Goal: Contribute content: Contribute content

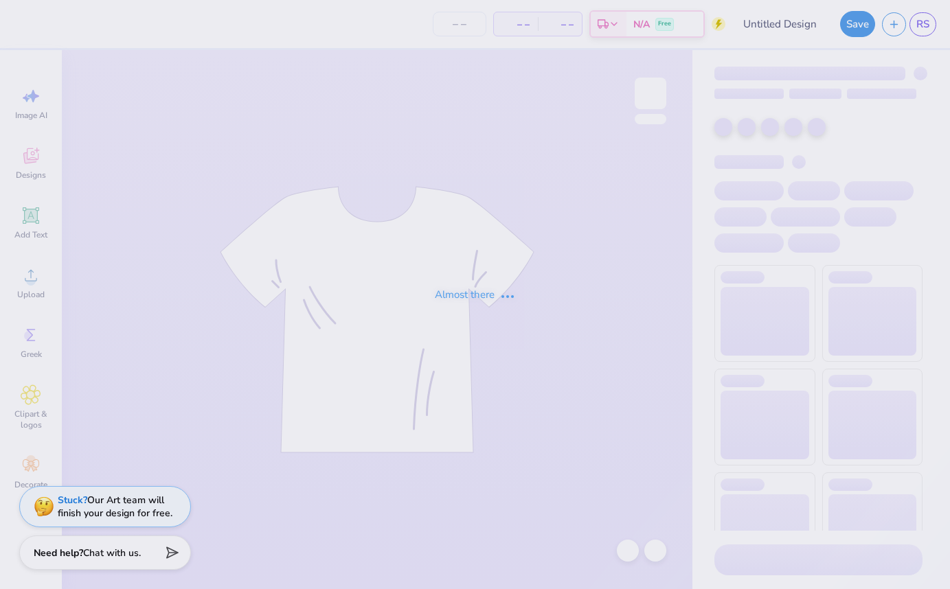
type input "Option 2"
type input "12"
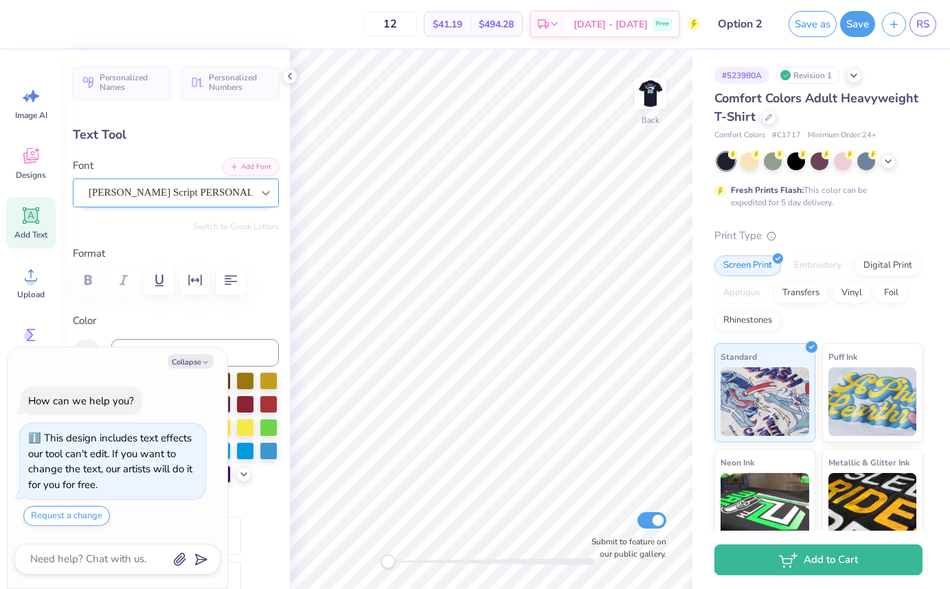
click at [257, 189] on div at bounding box center [265, 193] width 25 height 25
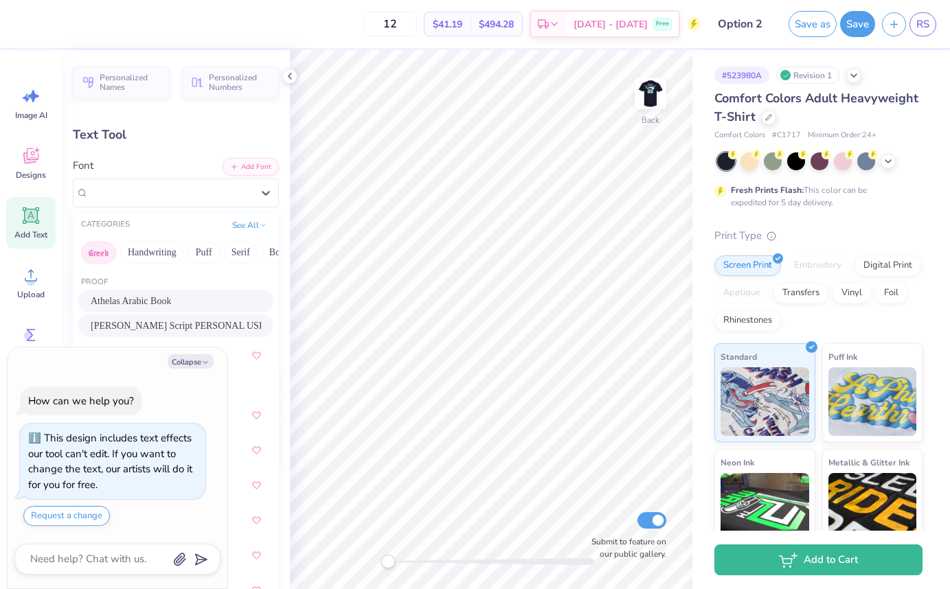
click at [106, 253] on button "Greek" at bounding box center [98, 253] width 35 height 22
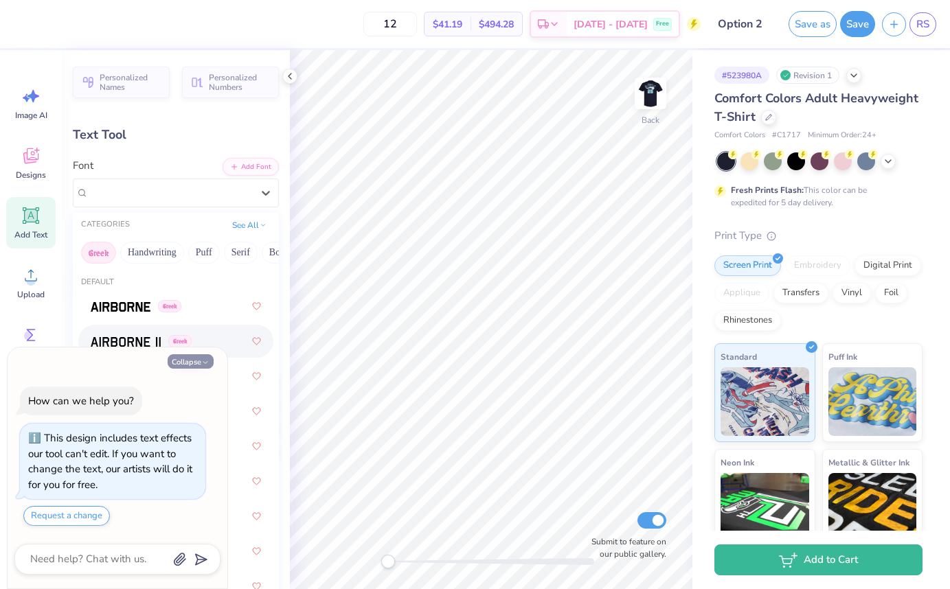
click at [187, 358] on button "Collapse" at bounding box center [191, 361] width 46 height 14
type textarea "x"
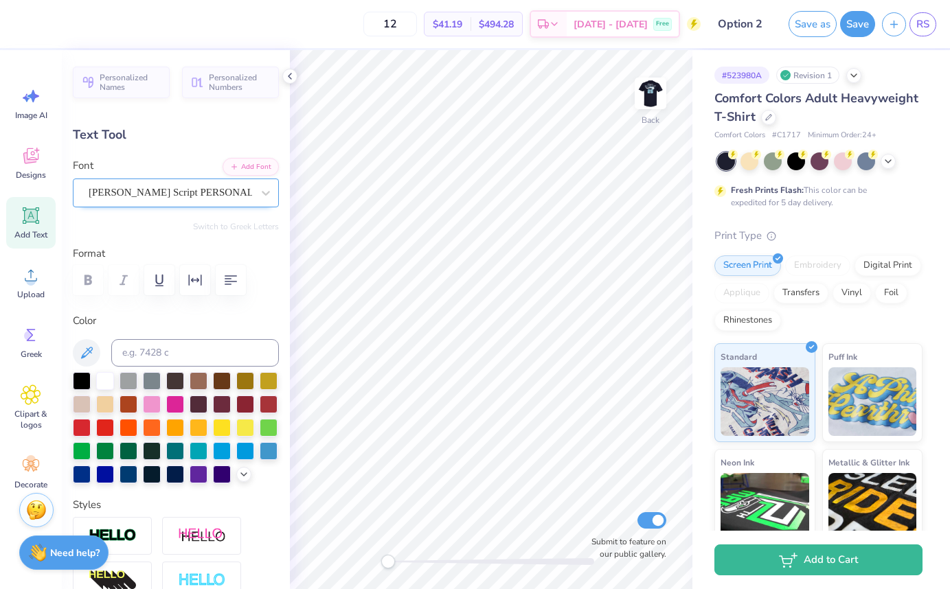
click at [197, 200] on div at bounding box center [170, 192] width 163 height 19
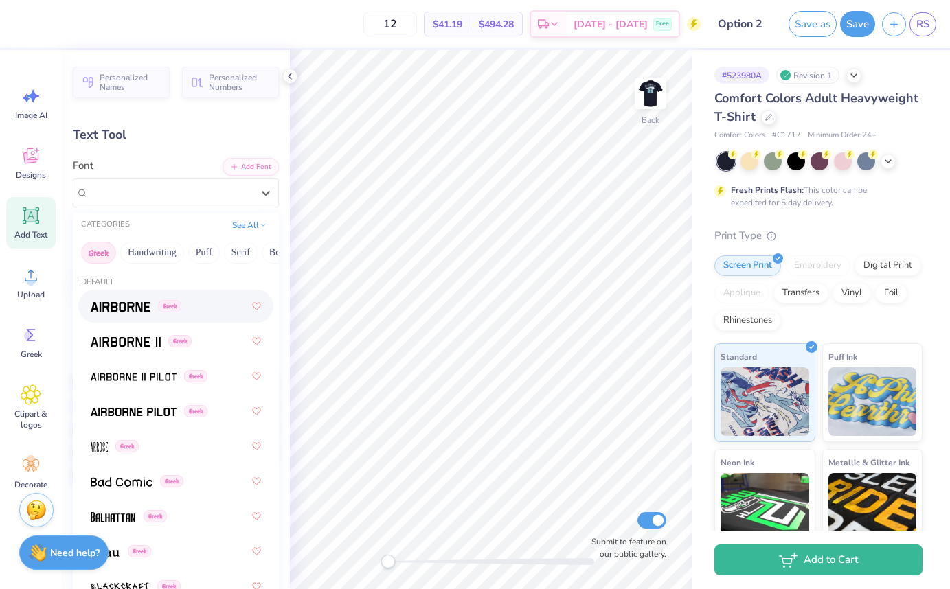
click at [201, 310] on div "Greek" at bounding box center [176, 306] width 170 height 25
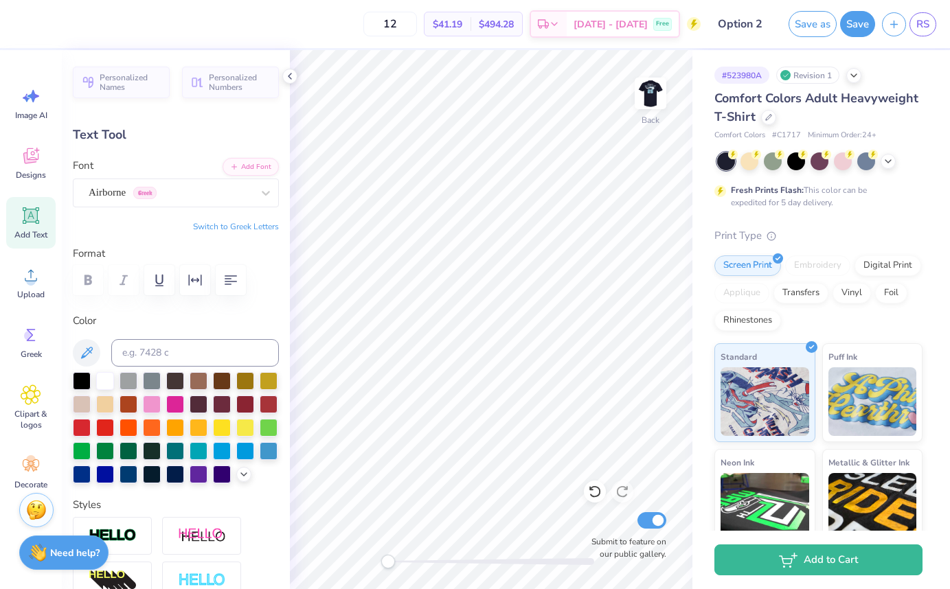
type textarea "KKG"
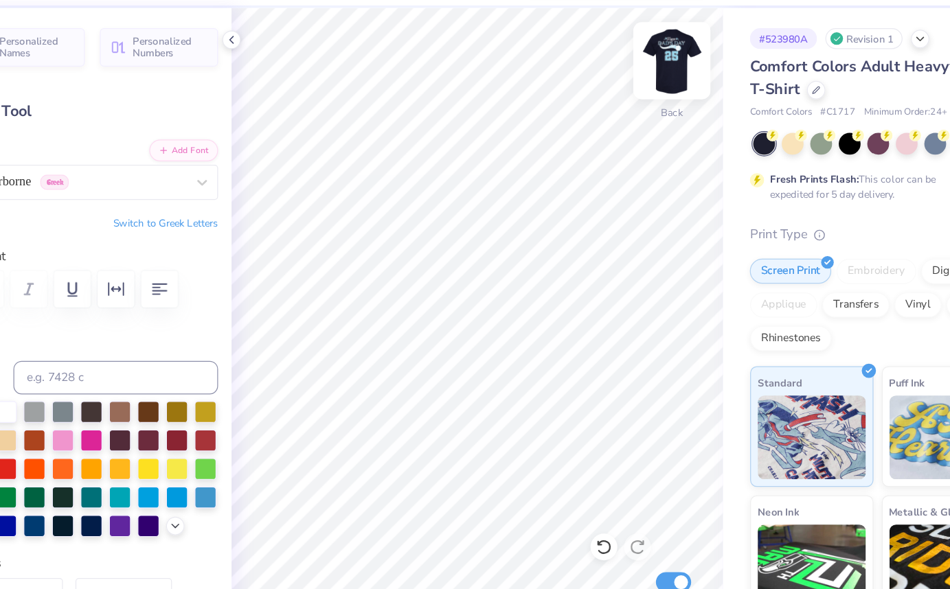
click at [650, 88] on img at bounding box center [650, 93] width 55 height 55
click at [649, 97] on img at bounding box center [650, 93] width 55 height 55
type input "3.50"
type input "0.51"
type input "4.48"
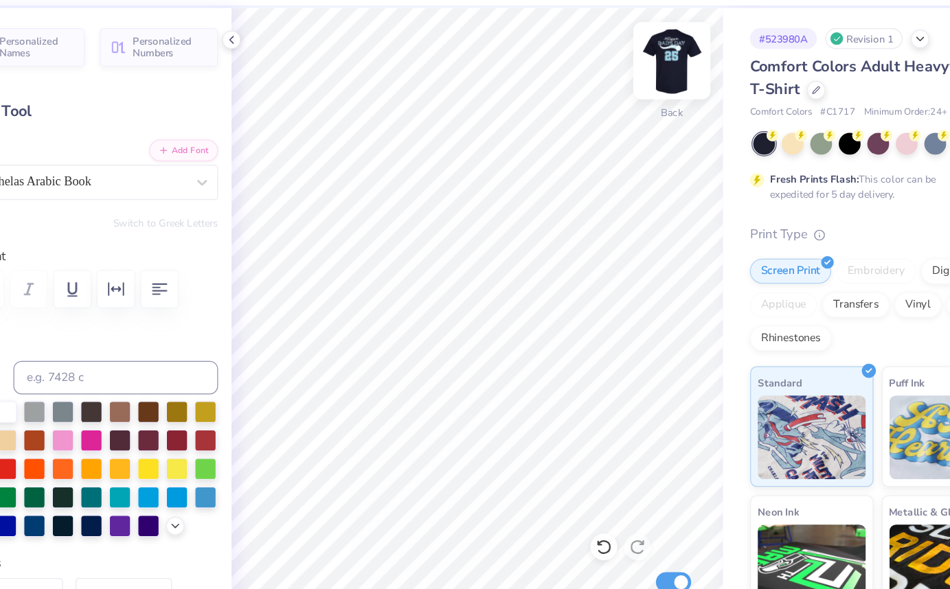
click at [648, 102] on img at bounding box center [650, 93] width 55 height 55
click at [647, 102] on img at bounding box center [650, 93] width 55 height 55
type input "2.16"
type input "0.77"
type input "5.18"
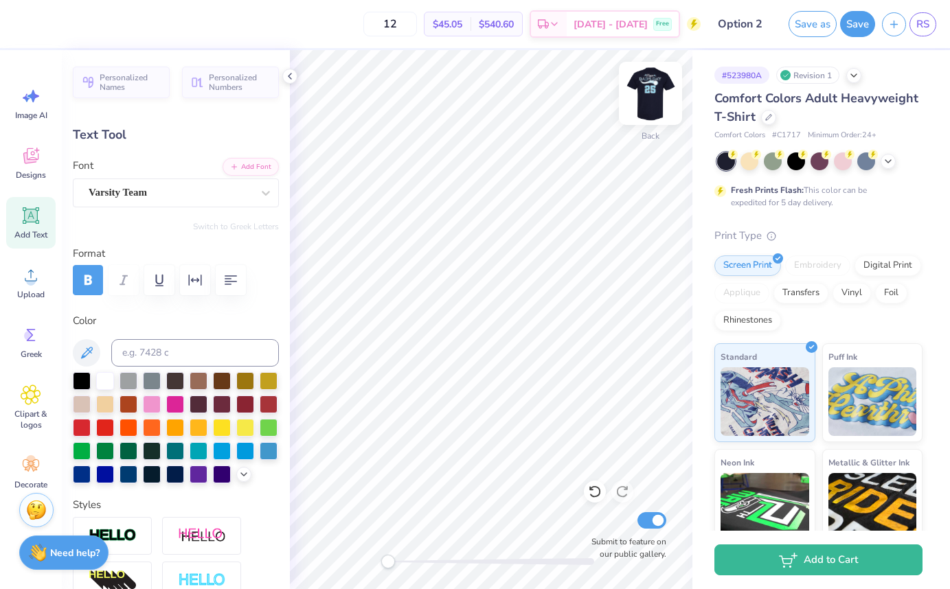
type input "3.74"
type input "1.53"
type input "2.81"
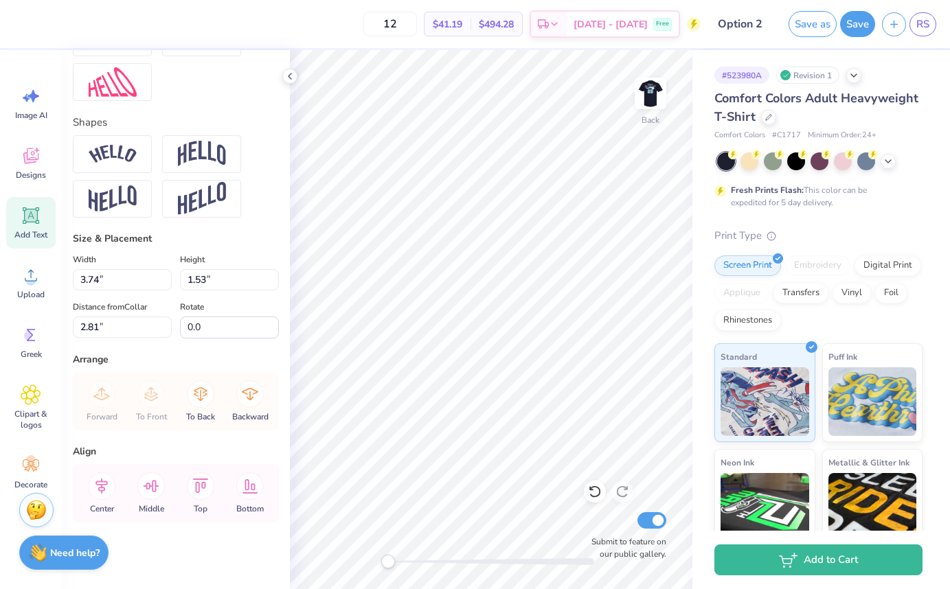
scroll to position [544, 0]
click at [21, 349] on span "Greek" at bounding box center [31, 354] width 21 height 11
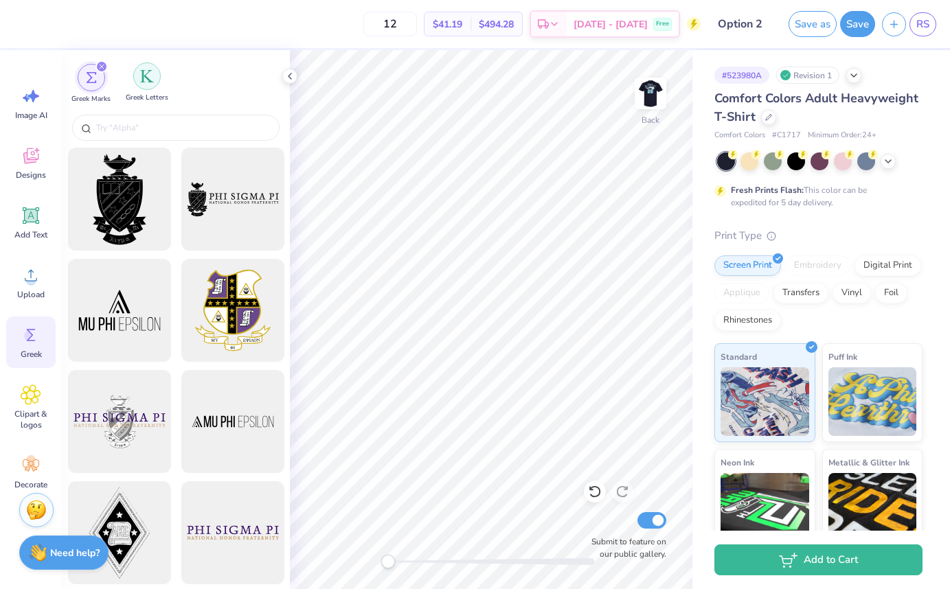
click at [148, 77] on img "filter for Greek Letters" at bounding box center [147, 76] width 14 height 14
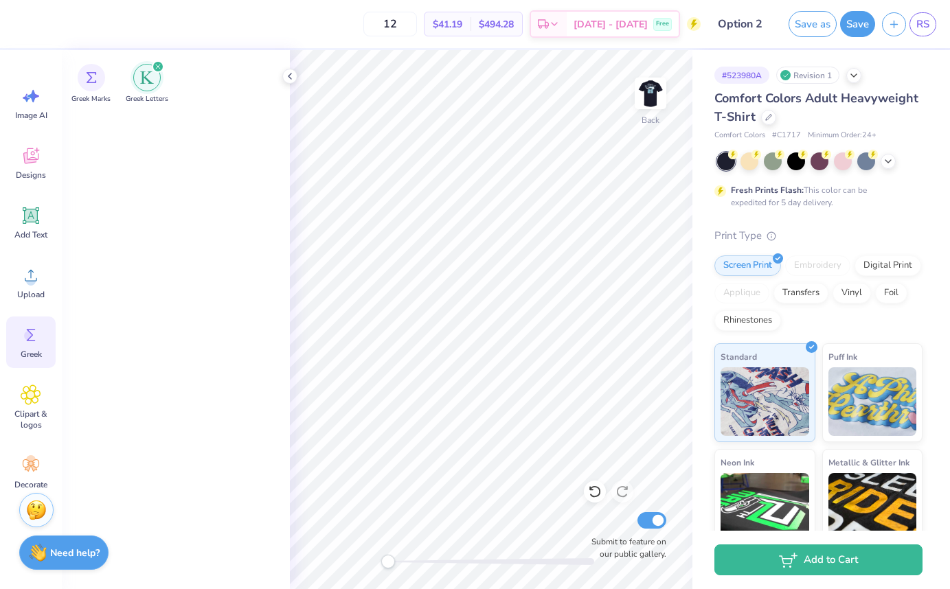
scroll to position [0, 0]
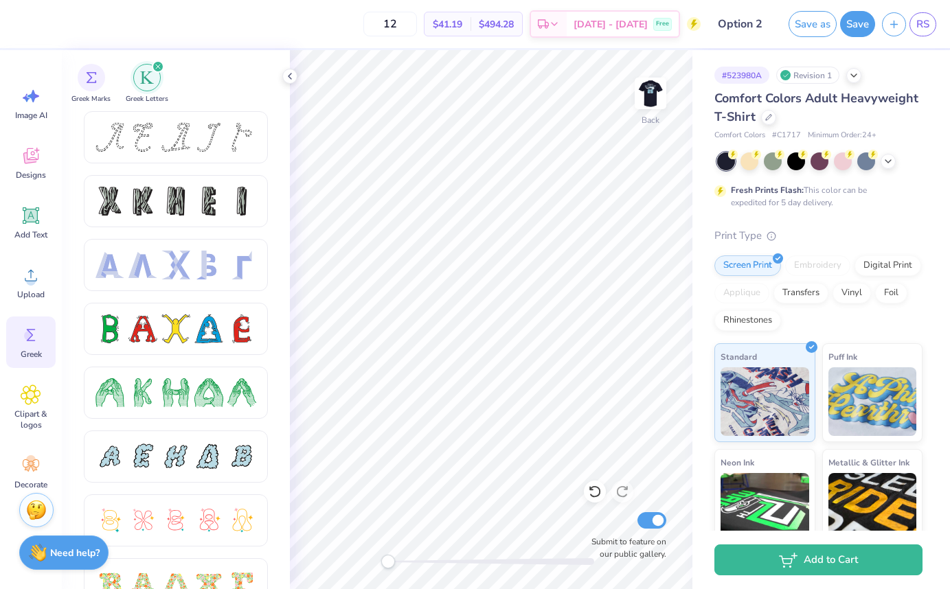
click at [159, 65] on icon "filter for Greek Letters" at bounding box center [157, 66] width 5 height 5
click at [159, 61] on div "filter for Greek Letters" at bounding box center [158, 66] width 12 height 12
click at [158, 69] on icon "filter for Greek Letters" at bounding box center [157, 66] width 5 height 5
click at [78, 68] on div "Greek Marks" at bounding box center [90, 82] width 39 height 41
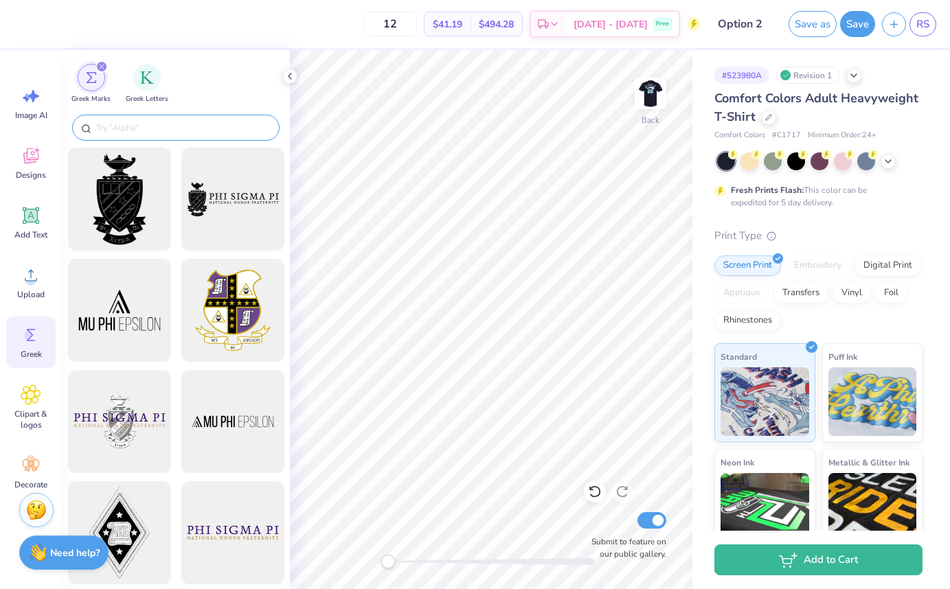
click at [135, 129] on input "text" at bounding box center [183, 128] width 176 height 14
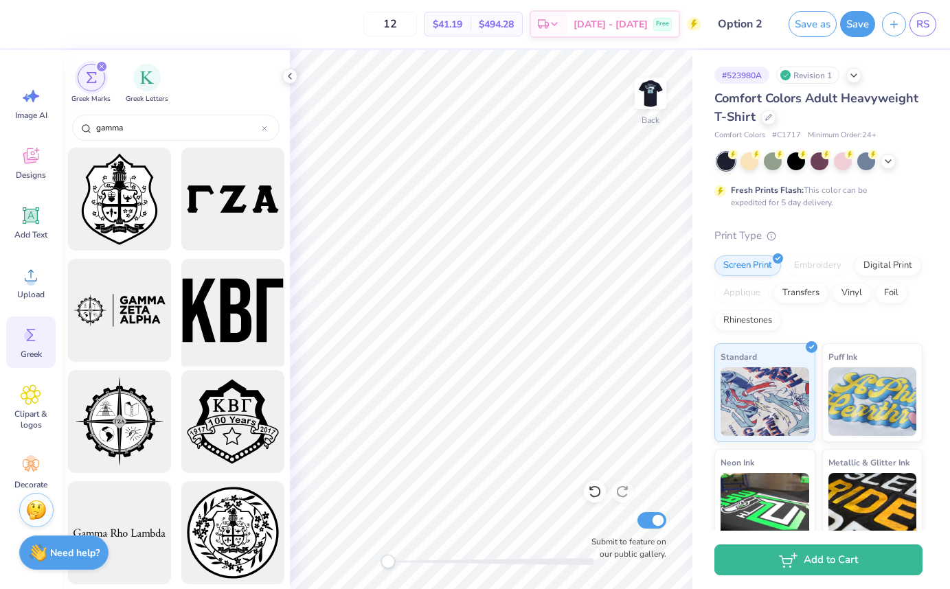
type input "gamma"
click at [258, 315] on div at bounding box center [232, 310] width 113 height 113
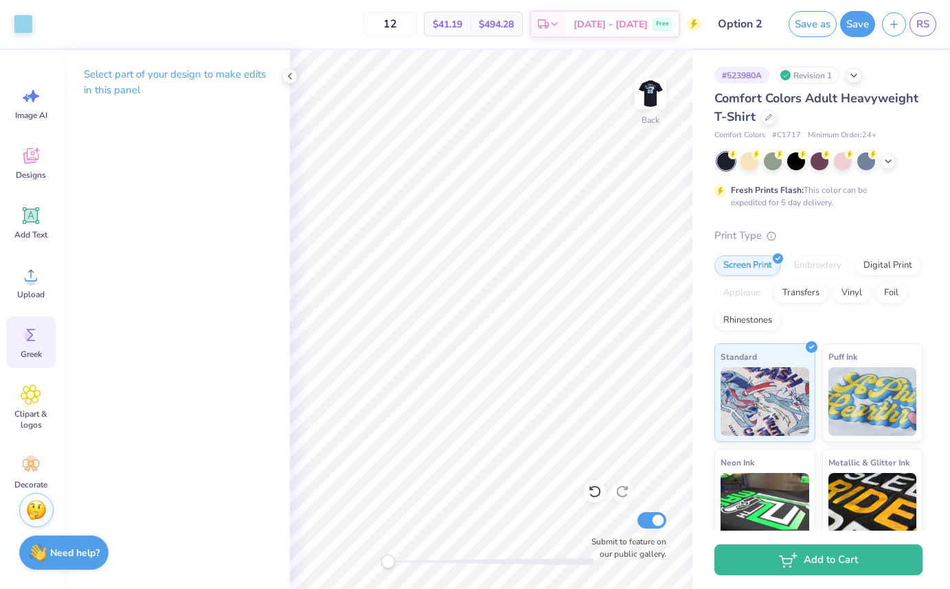
click at [26, 332] on circle at bounding box center [29, 336] width 10 height 10
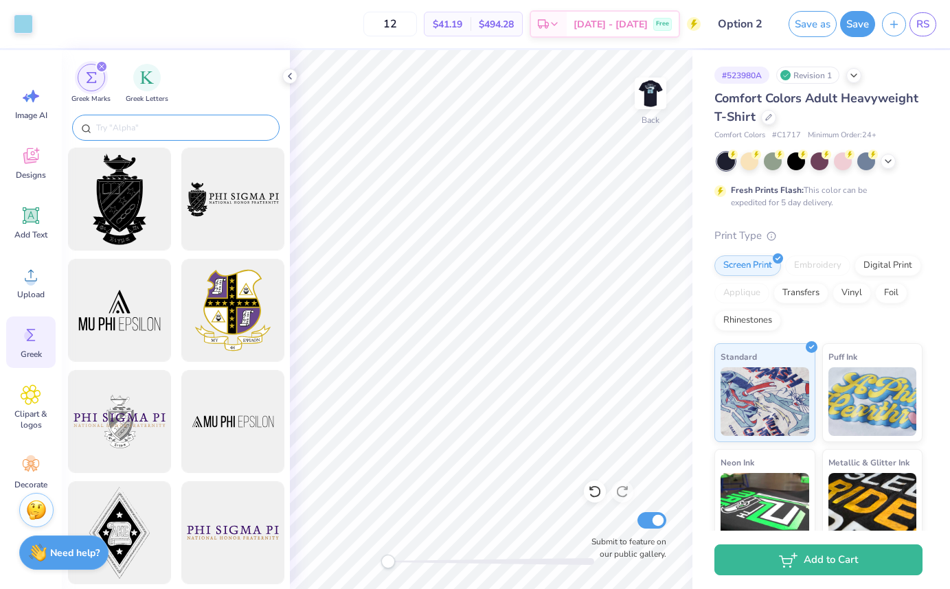
click at [135, 122] on input "text" at bounding box center [183, 128] width 176 height 14
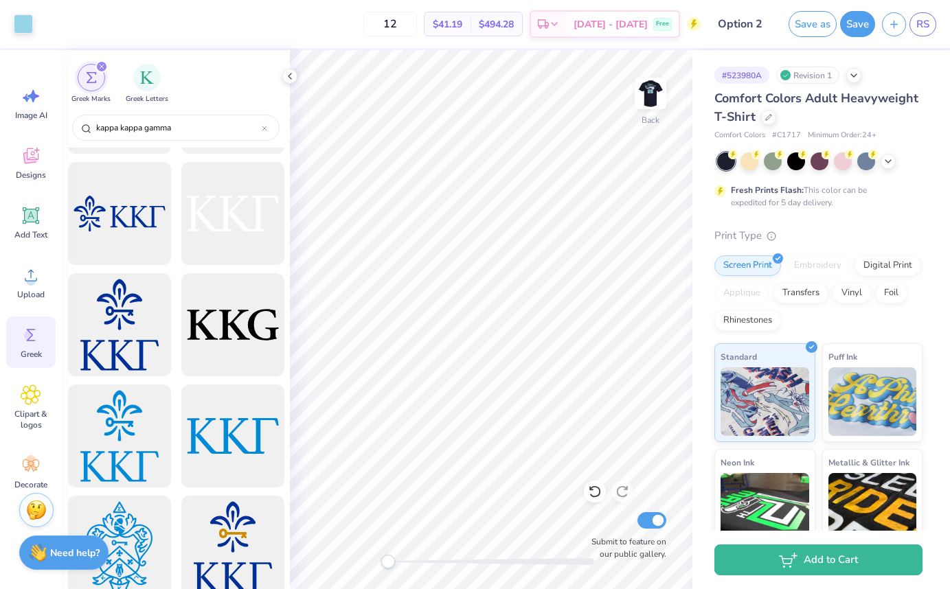
scroll to position [323, 0]
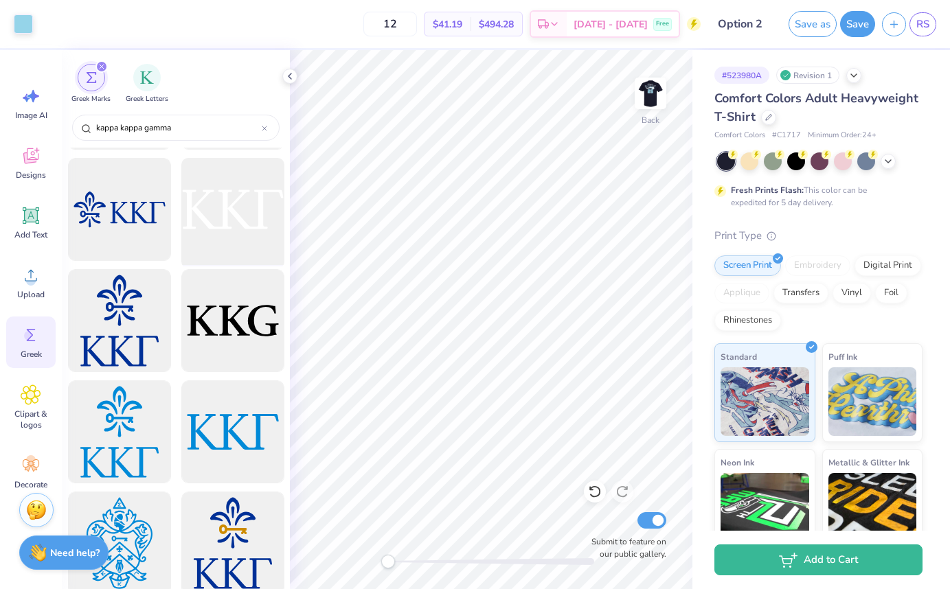
type input "kappa kappa gamma"
click at [233, 189] on div at bounding box center [232, 209] width 113 height 113
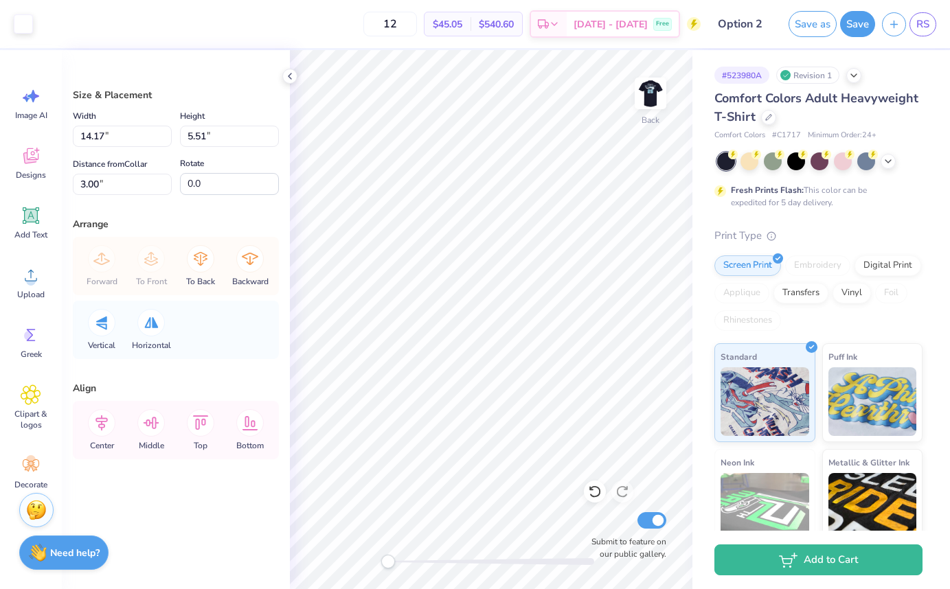
type input "7.57"
type input "2.95"
type input "3.59"
type input "1.39"
type input "5.95"
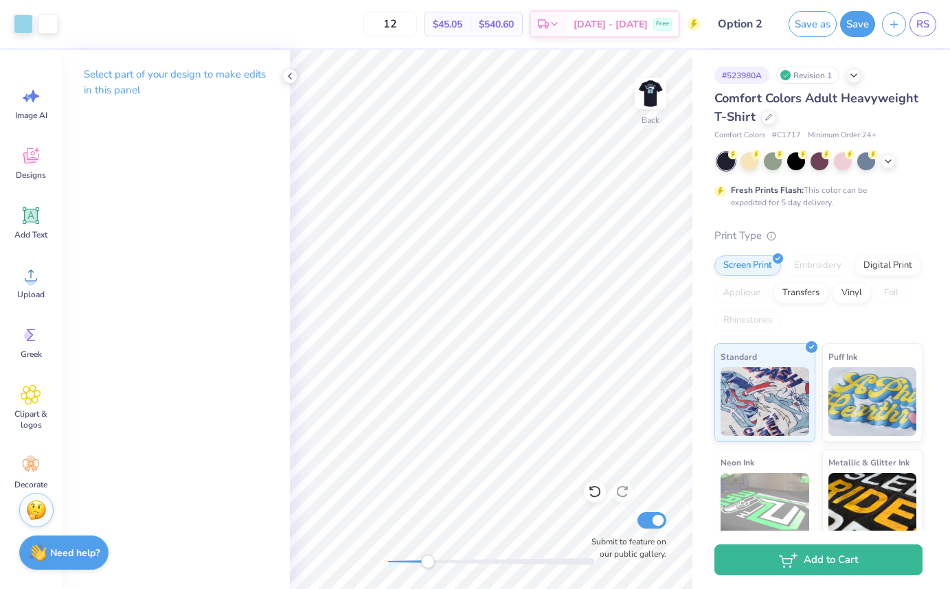
drag, startPoint x: 387, startPoint y: 566, endPoint x: 427, endPoint y: 568, distance: 40.6
click at [427, 568] on div "Accessibility label" at bounding box center [428, 562] width 14 height 14
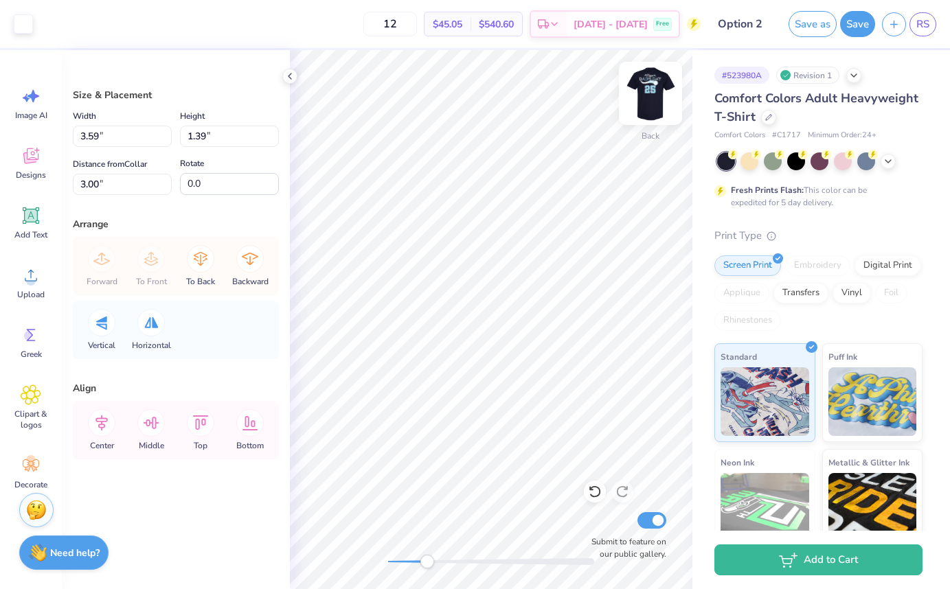
click at [652, 98] on img at bounding box center [650, 93] width 55 height 55
click at [643, 94] on img at bounding box center [650, 93] width 55 height 55
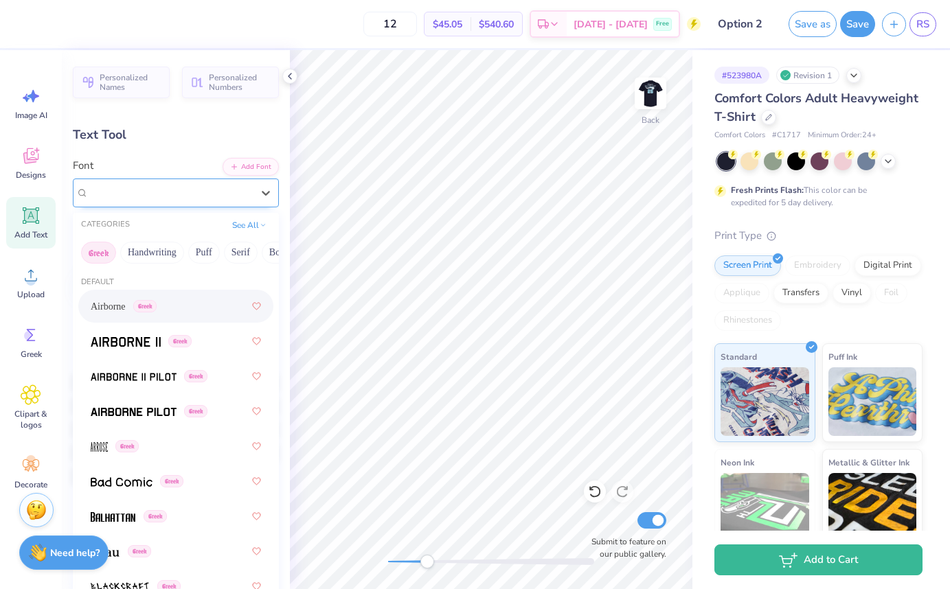
click at [175, 185] on div "Athelas Arabic Book" at bounding box center [170, 192] width 166 height 21
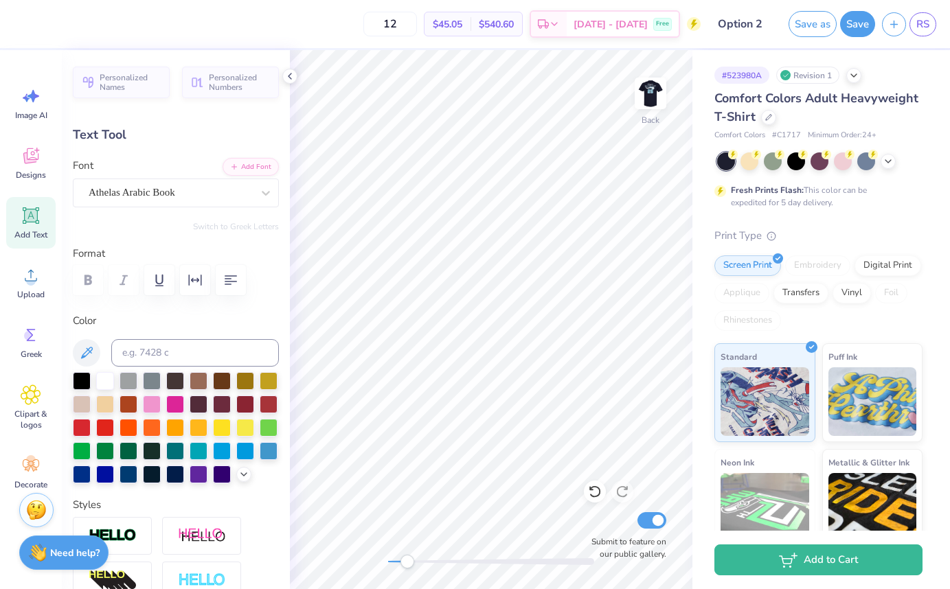
drag, startPoint x: 424, startPoint y: 563, endPoint x: 407, endPoint y: 561, distance: 17.3
click at [407, 561] on div "Accessibility label" at bounding box center [407, 562] width 14 height 14
click at [645, 104] on img at bounding box center [650, 93] width 55 height 55
type input "3.56"
type input "0.52"
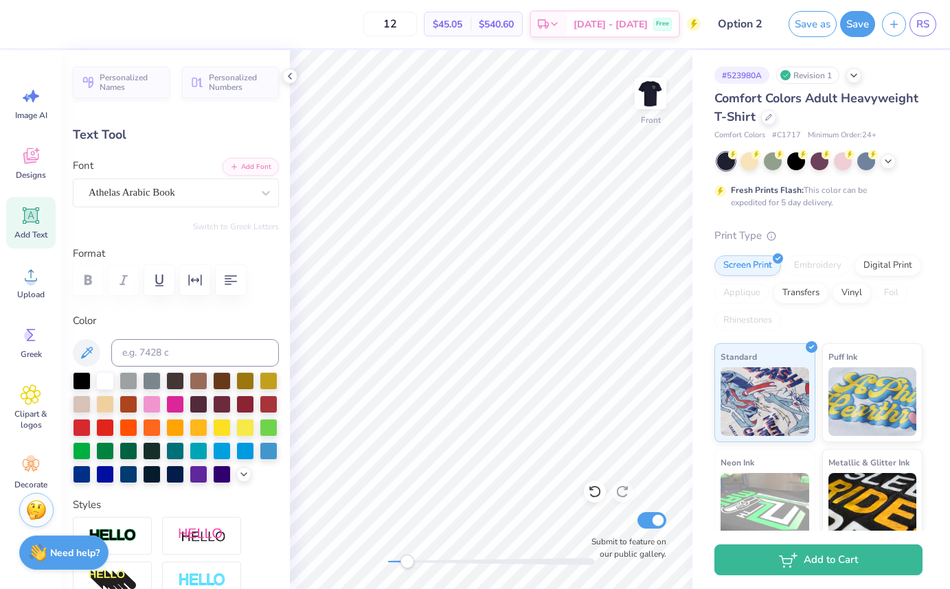
type input "6.89"
drag, startPoint x: 404, startPoint y: 568, endPoint x: 389, endPoint y: 568, distance: 15.1
click at [389, 568] on div at bounding box center [491, 562] width 206 height 14
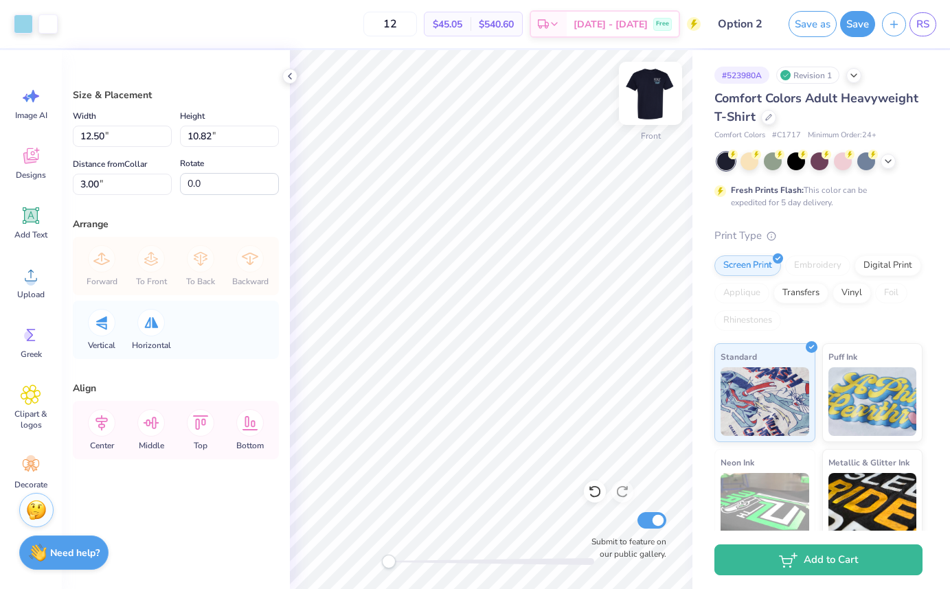
click at [641, 87] on img at bounding box center [650, 93] width 55 height 55
click at [646, 91] on img at bounding box center [650, 93] width 55 height 55
click at [646, 91] on img at bounding box center [649, 93] width 27 height 27
click at [652, 89] on img at bounding box center [650, 93] width 55 height 55
click at [652, 89] on img at bounding box center [649, 93] width 27 height 27
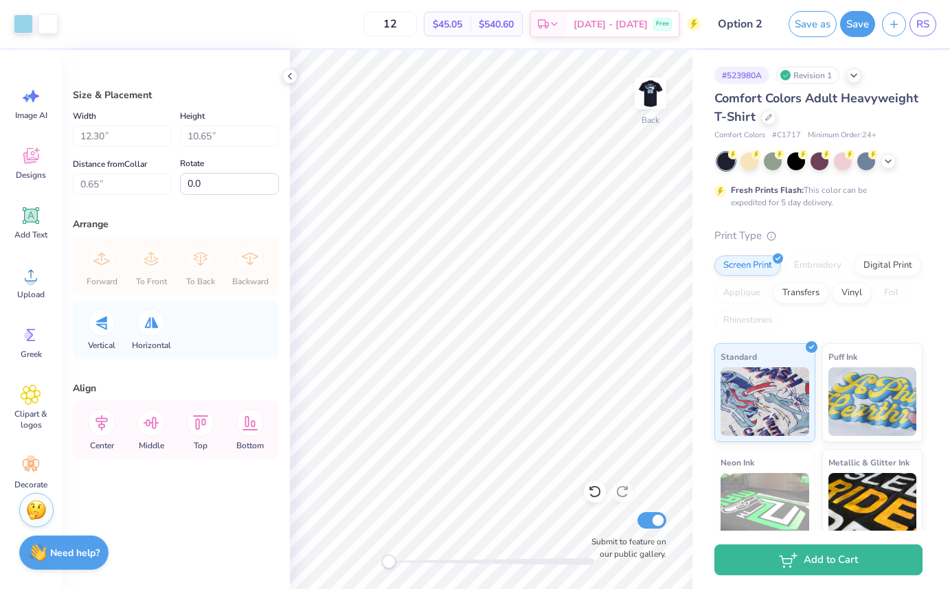
click at [652, 89] on img at bounding box center [649, 93] width 27 height 27
click at [855, 19] on button "Save" at bounding box center [857, 22] width 35 height 26
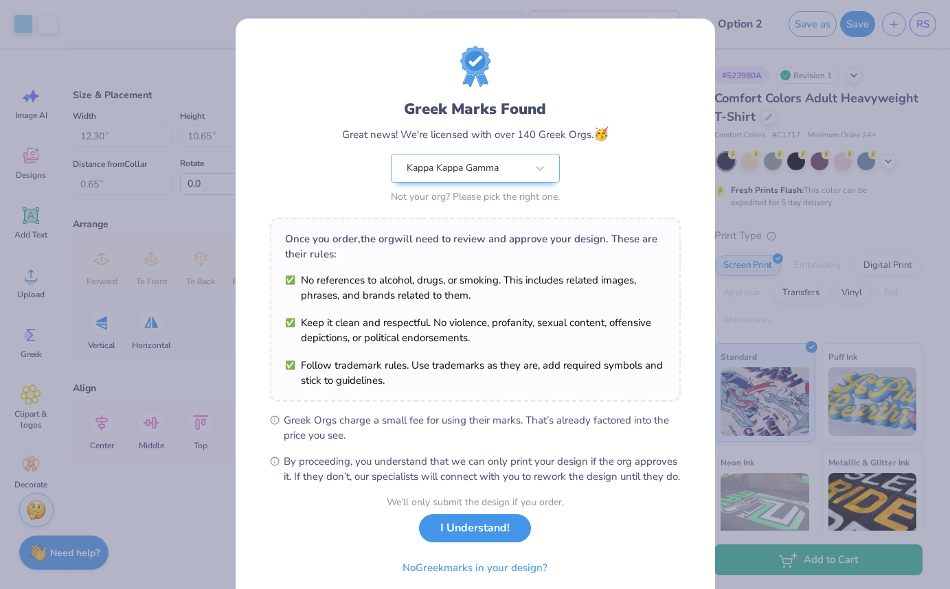
click at [474, 542] on button "I Understand!" at bounding box center [475, 528] width 112 height 28
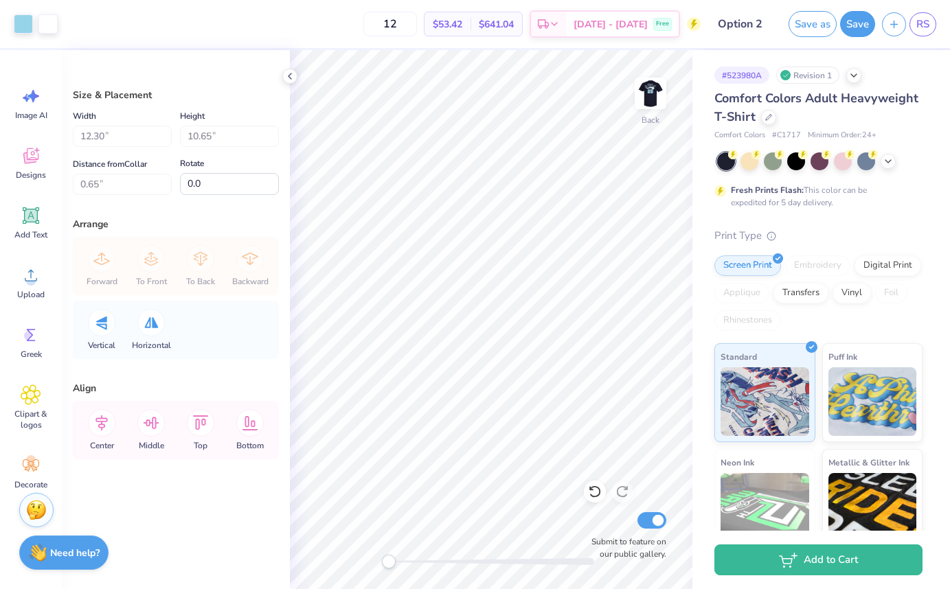
click at [819, 102] on span "Comfort Colors Adult Heavyweight T-Shirt" at bounding box center [816, 107] width 204 height 35
click at [897, 21] on icon "button" at bounding box center [894, 22] width 12 height 12
